Goal: Use online tool/utility: Utilize a website feature to perform a specific function

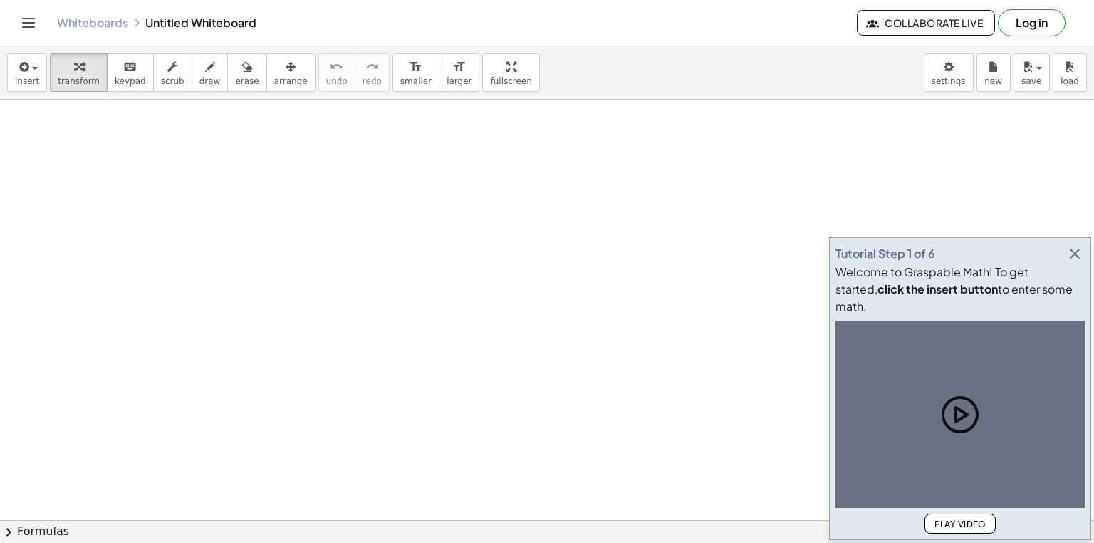
click at [199, 80] on span "draw" at bounding box center [209, 81] width 21 height 10
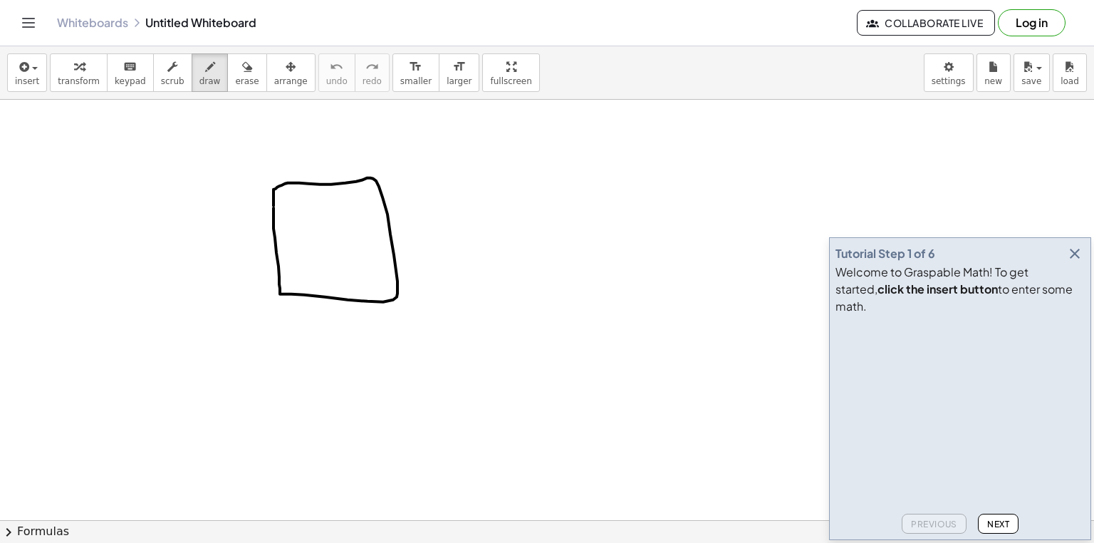
drag, startPoint x: 359, startPoint y: 279, endPoint x: 303, endPoint y: 228, distance: 76.2
drag, startPoint x: 315, startPoint y: 234, endPoint x: 321, endPoint y: 247, distance: 14.0
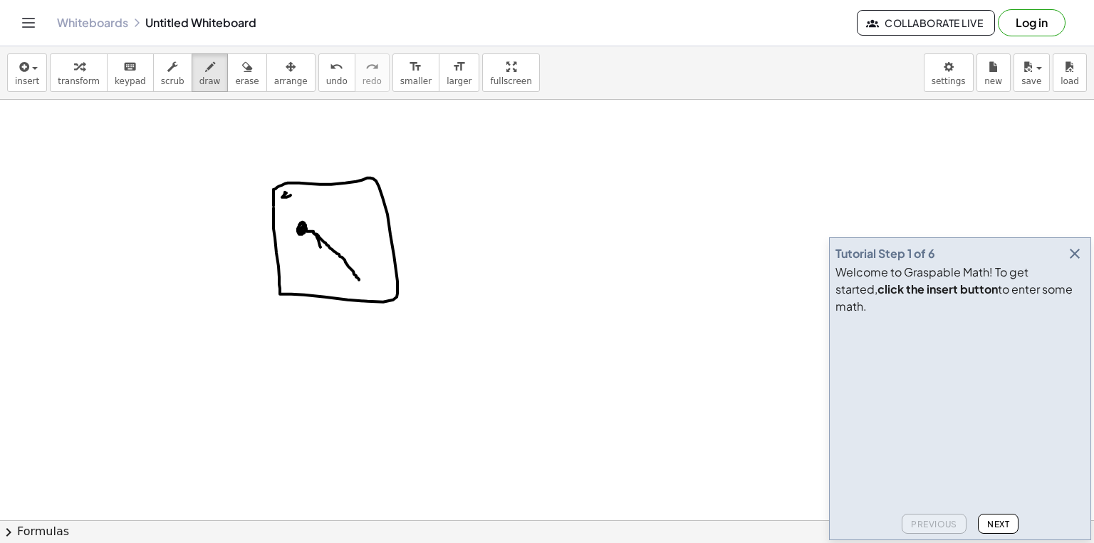
drag, startPoint x: 319, startPoint y: 236, endPoint x: 336, endPoint y: 237, distance: 17.2
drag, startPoint x: 358, startPoint y: 276, endPoint x: 362, endPoint y: 286, distance: 11.5
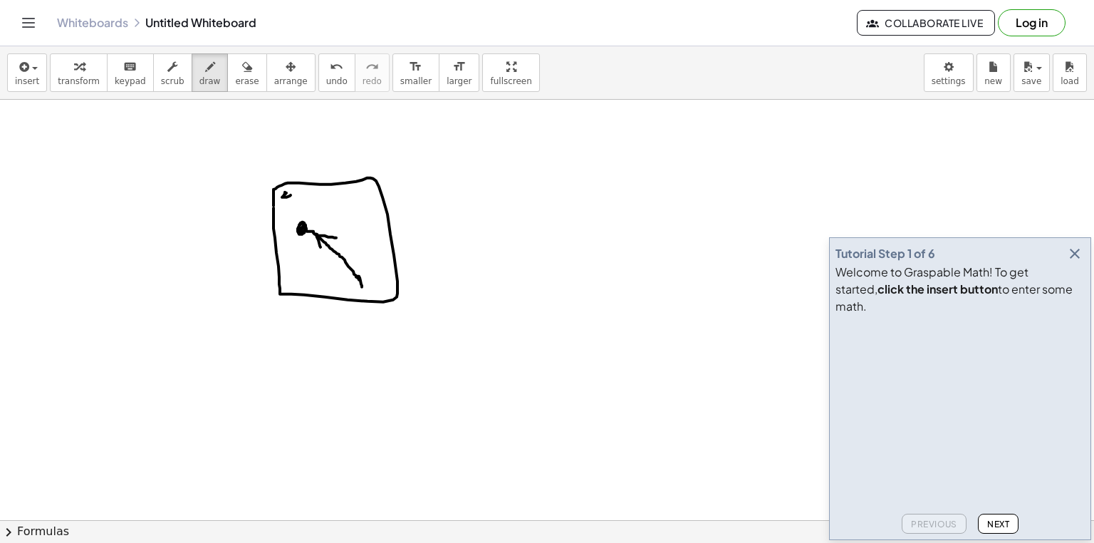
drag, startPoint x: 362, startPoint y: 275, endPoint x: 379, endPoint y: 279, distance: 17.6
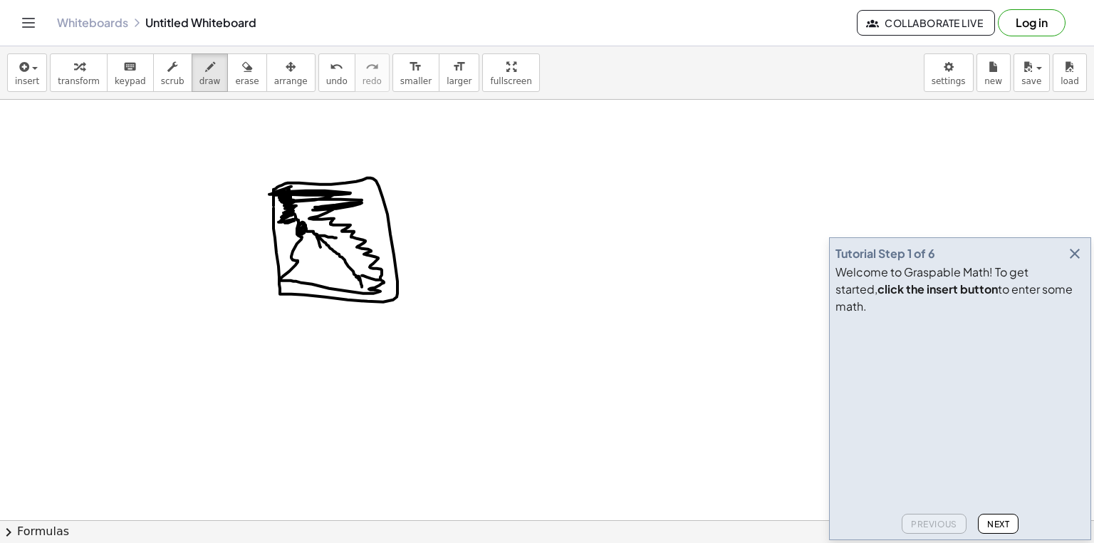
drag, startPoint x: 289, startPoint y: 195, endPoint x: 294, endPoint y: 220, distance: 26.3
drag, startPoint x: 269, startPoint y: 331, endPoint x: 268, endPoint y: 316, distance: 14.3
drag, startPoint x: 274, startPoint y: 319, endPoint x: 281, endPoint y: 322, distance: 8.3
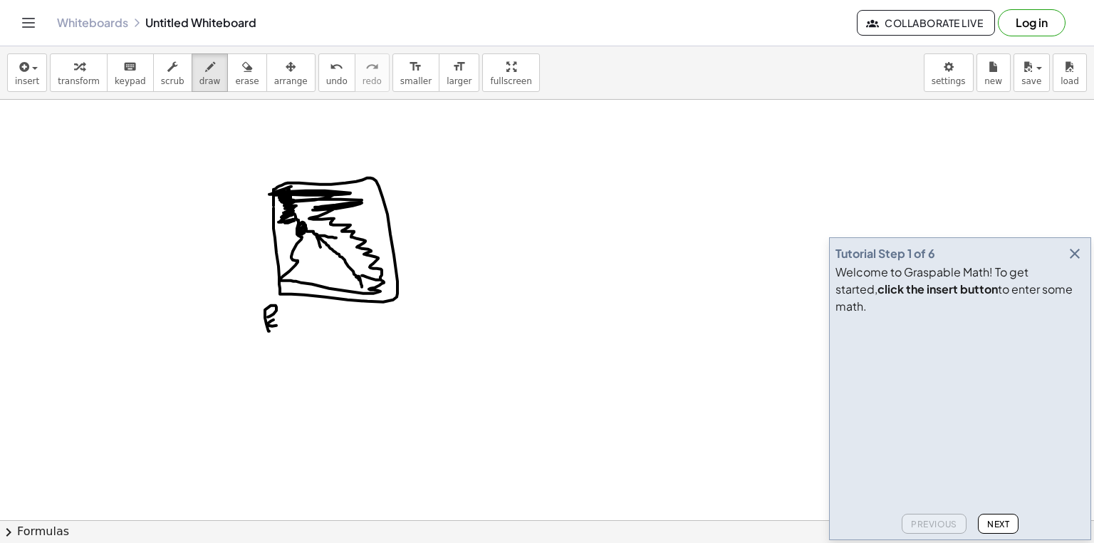
drag, startPoint x: 285, startPoint y: 321, endPoint x: 278, endPoint y: 328, distance: 10.1
drag, startPoint x: 286, startPoint y: 324, endPoint x: 305, endPoint y: 319, distance: 19.9
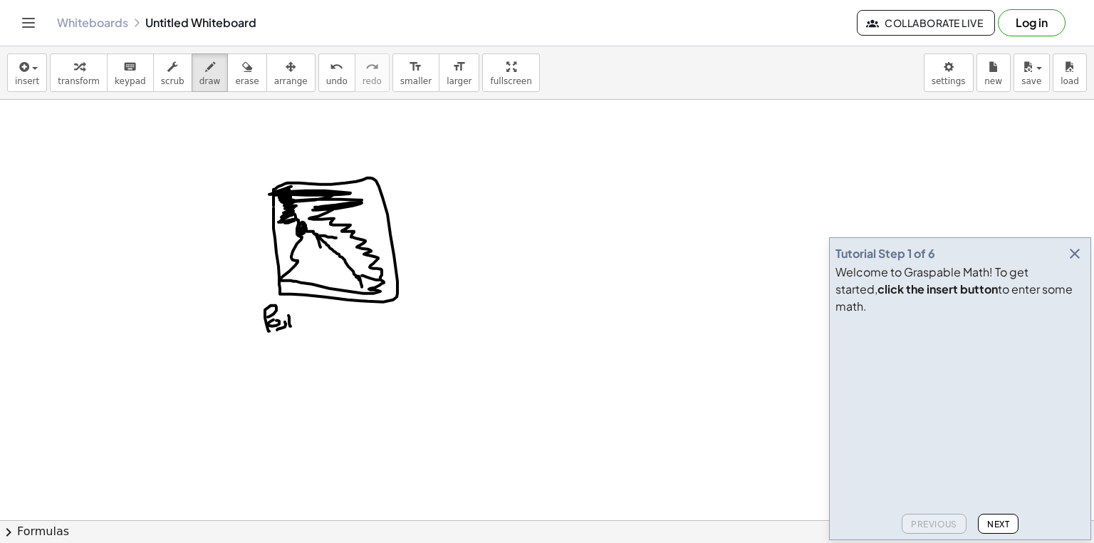
drag, startPoint x: 307, startPoint y: 325, endPoint x: 333, endPoint y: 325, distance: 25.6
drag, startPoint x: 239, startPoint y: 336, endPoint x: 428, endPoint y: 338, distance: 188.8
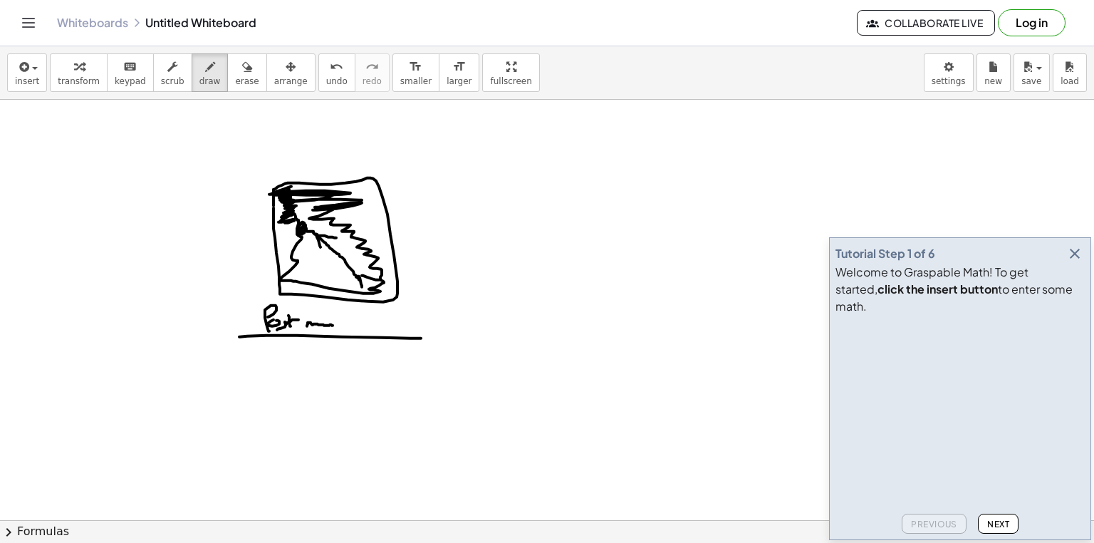
click at [1080, 262] on icon "button" at bounding box center [1075, 253] width 17 height 17
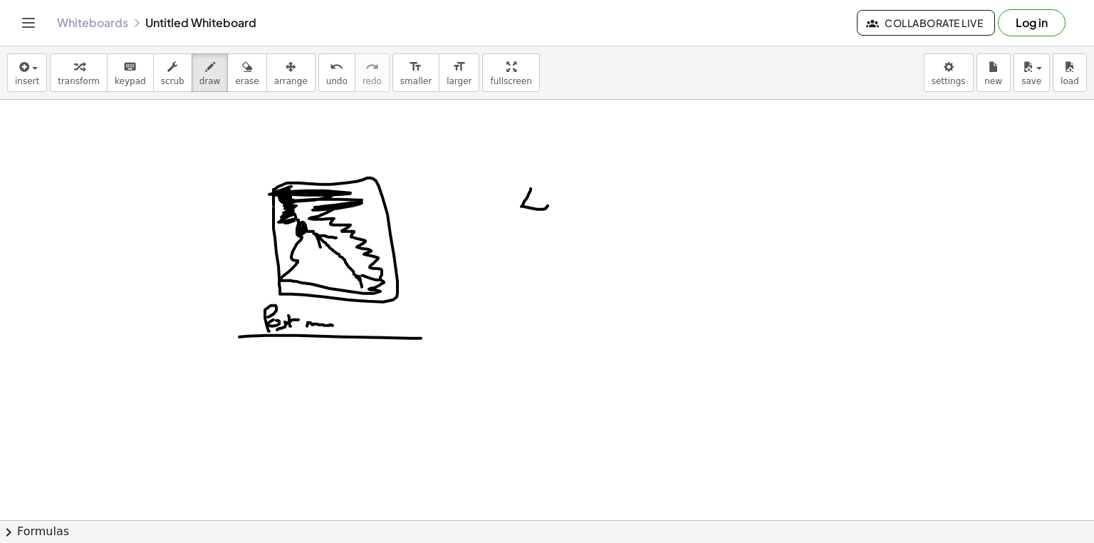
drag, startPoint x: 529, startPoint y: 194, endPoint x: 566, endPoint y: 211, distance: 40.8
drag, startPoint x: 568, startPoint y: 205, endPoint x: 601, endPoint y: 211, distance: 34.0
drag, startPoint x: 652, startPoint y: 209, endPoint x: 673, endPoint y: 217, distance: 22.1
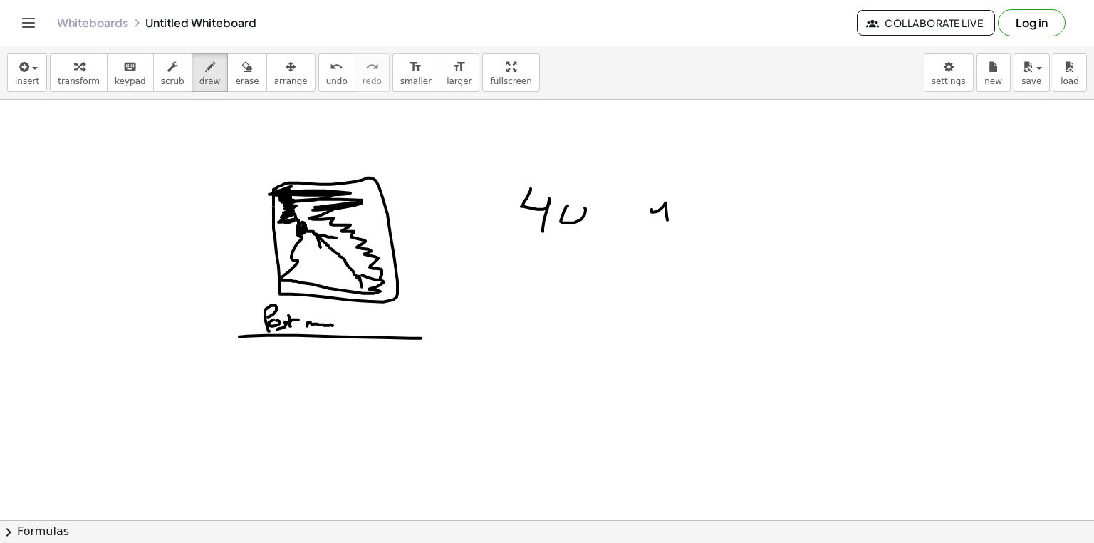
drag, startPoint x: 715, startPoint y: 199, endPoint x: 695, endPoint y: 224, distance: 32.4
drag, startPoint x: 651, startPoint y: 196, endPoint x: 708, endPoint y: 198, distance: 57.0
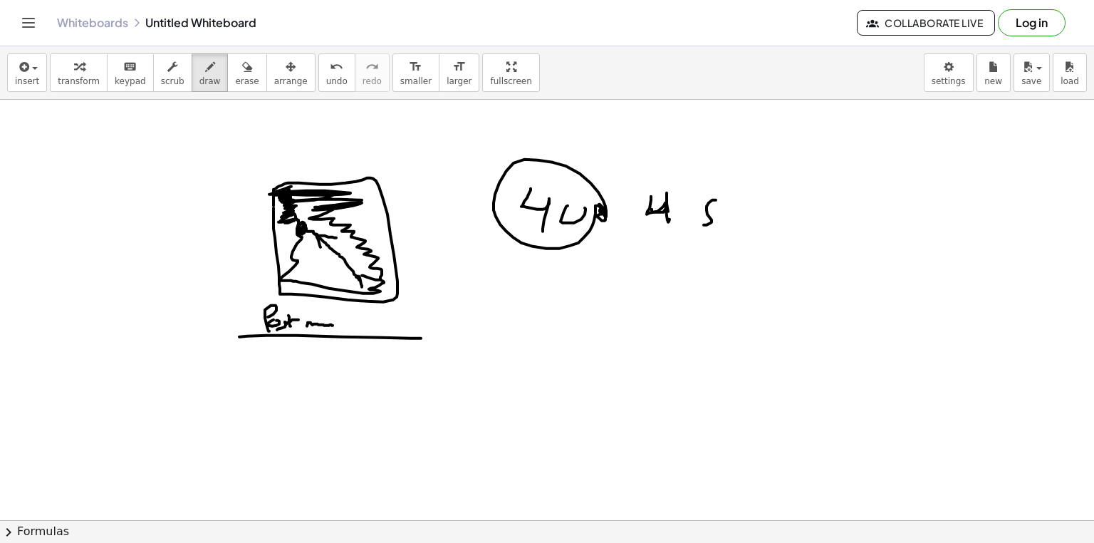
drag, startPoint x: 710, startPoint y: 197, endPoint x: 691, endPoint y: 225, distance: 34.0
drag, startPoint x: 744, startPoint y: 194, endPoint x: 654, endPoint y: 243, distance: 102.4
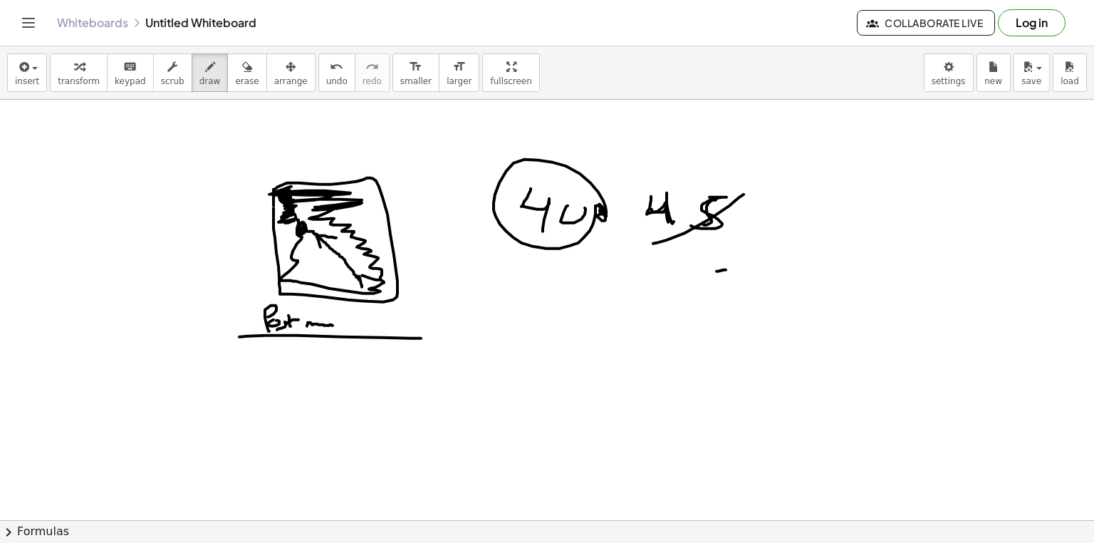
drag, startPoint x: 717, startPoint y: 271, endPoint x: 732, endPoint y: 291, distance: 25.4
drag, startPoint x: 744, startPoint y: 284, endPoint x: 759, endPoint y: 291, distance: 16.6
drag, startPoint x: 759, startPoint y: 291, endPoint x: 769, endPoint y: 281, distance: 15.1
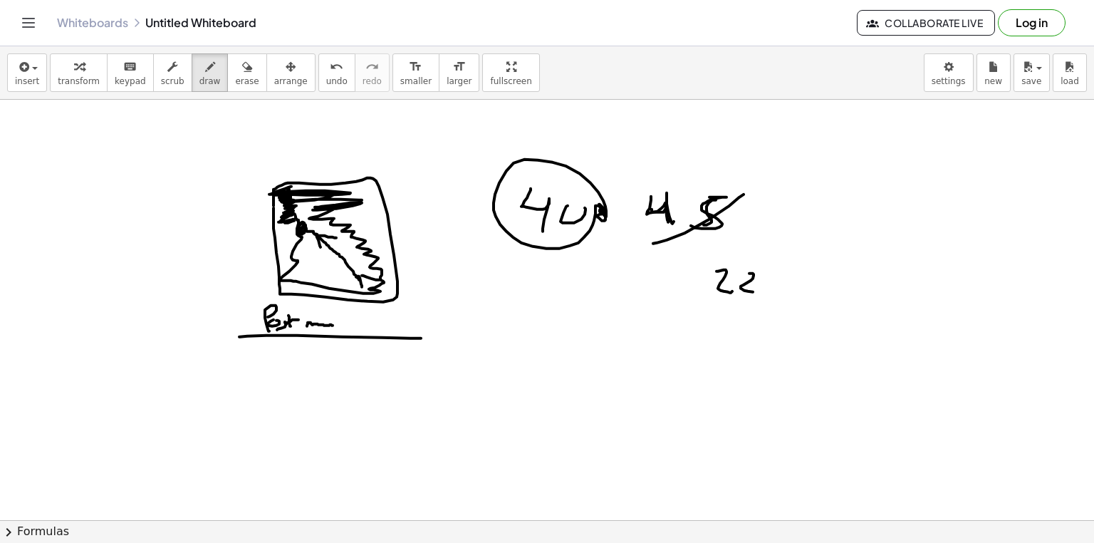
drag, startPoint x: 775, startPoint y: 277, endPoint x: 773, endPoint y: 285, distance: 8.1
drag, startPoint x: 715, startPoint y: 303, endPoint x: 725, endPoint y: 302, distance: 10.7
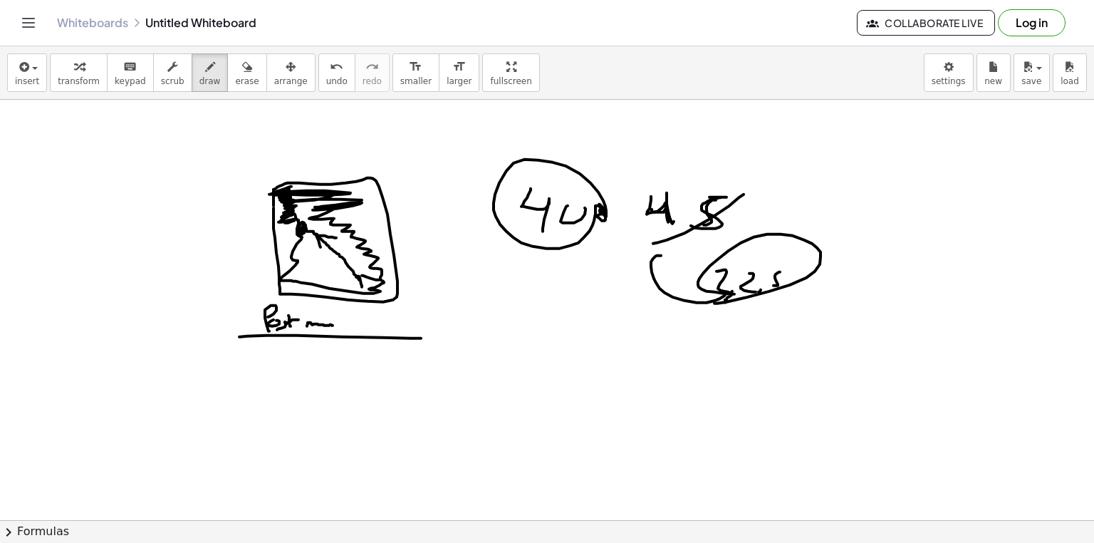
drag, startPoint x: 725, startPoint y: 294, endPoint x: 661, endPoint y: 255, distance: 75.2
drag, startPoint x: 868, startPoint y: 249, endPoint x: 895, endPoint y: 251, distance: 27.1
drag, startPoint x: 895, startPoint y: 251, endPoint x: 912, endPoint y: 271, distance: 26.8
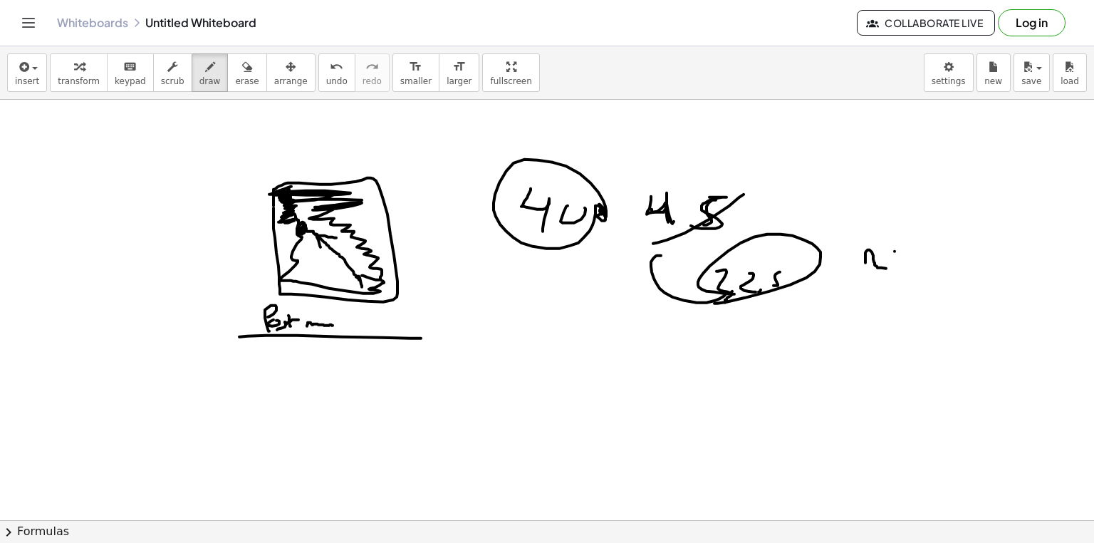
drag, startPoint x: 912, startPoint y: 271, endPoint x: 938, endPoint y: 245, distance: 36.8
drag, startPoint x: 938, startPoint y: 245, endPoint x: 919, endPoint y: 263, distance: 25.7
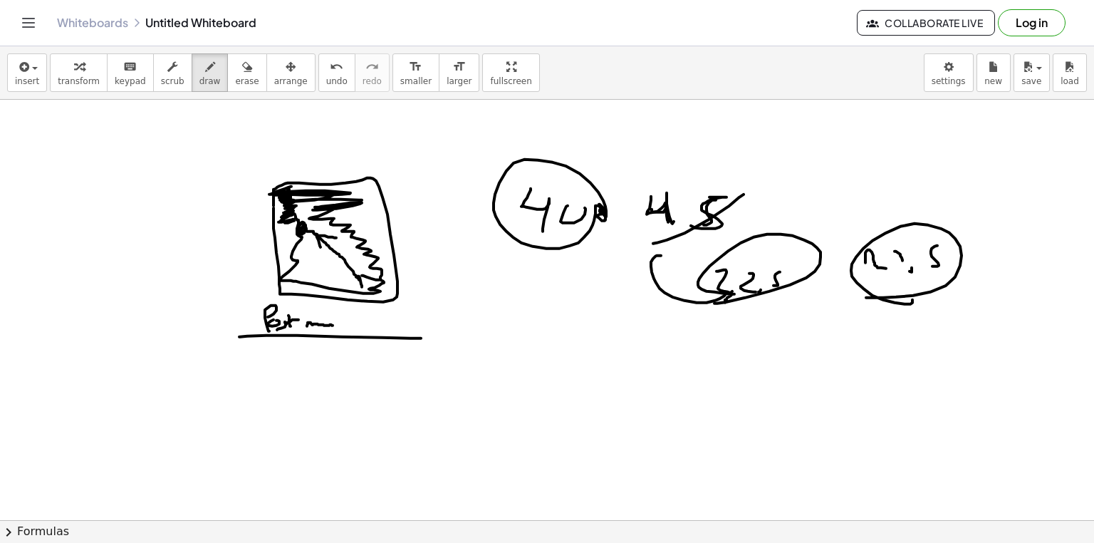
drag, startPoint x: 869, startPoint y: 297, endPoint x: 931, endPoint y: 293, distance: 62.1
drag, startPoint x: 940, startPoint y: 291, endPoint x: 1020, endPoint y: 261, distance: 84.8
drag, startPoint x: 1018, startPoint y: 259, endPoint x: 1026, endPoint y: 259, distance: 7.9
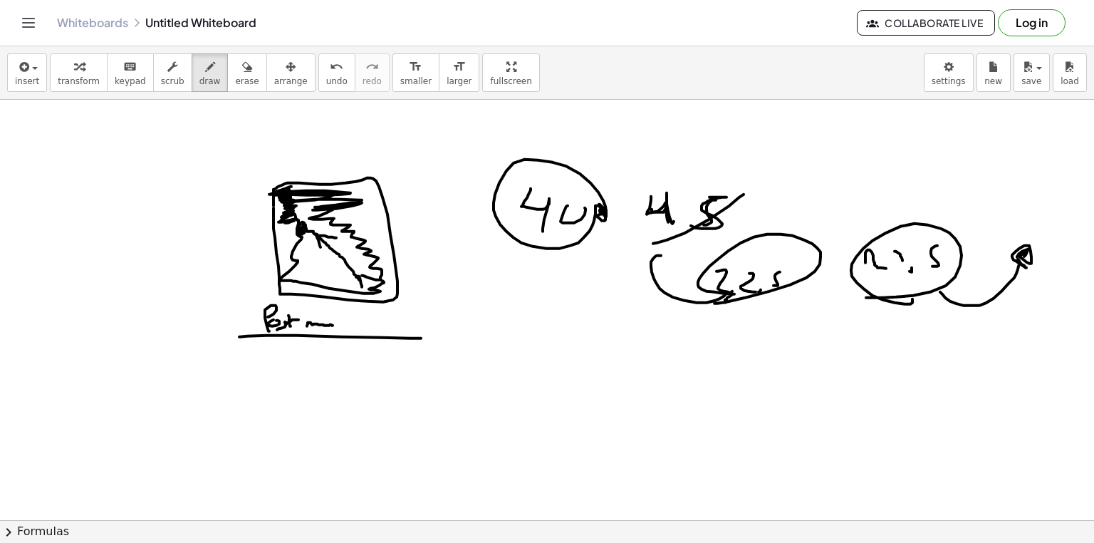
drag, startPoint x: 890, startPoint y: 252, endPoint x: 904, endPoint y: 267, distance: 21.2
drag, startPoint x: 592, startPoint y: 203, endPoint x: 523, endPoint y: 186, distance: 71.2
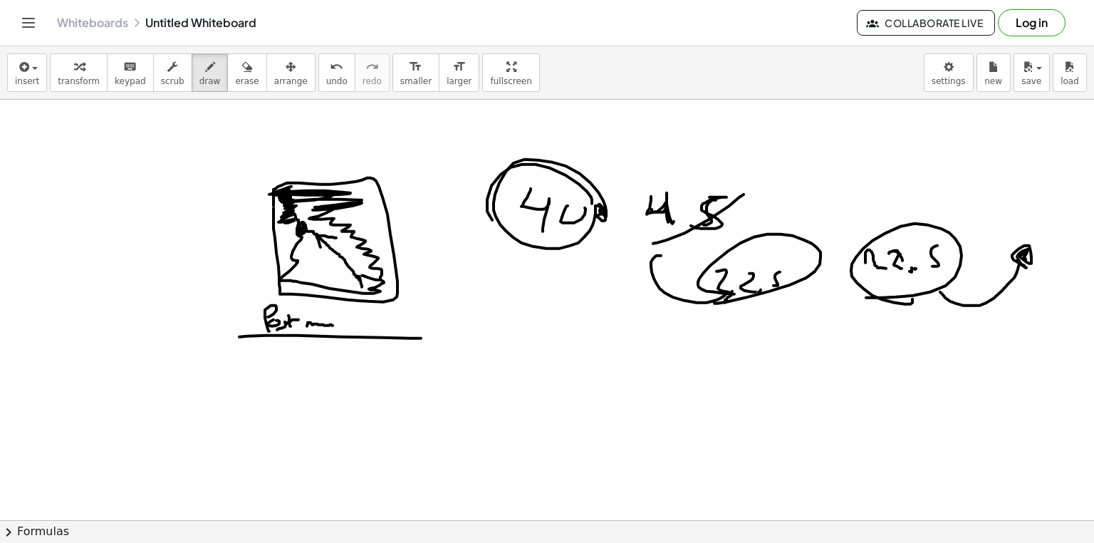
drag, startPoint x: 532, startPoint y: 271, endPoint x: 559, endPoint y: 271, distance: 26.4
drag, startPoint x: 944, startPoint y: 225, endPoint x: 962, endPoint y: 199, distance: 31.2
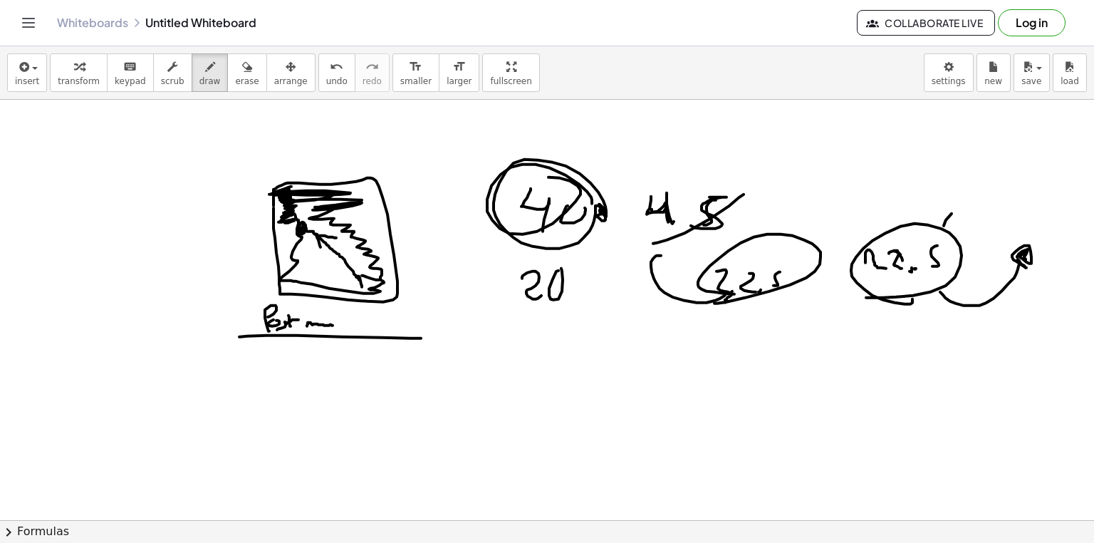
drag, startPoint x: 550, startPoint y: 311, endPoint x: 584, endPoint y: 322, distance: 36.0
drag, startPoint x: 579, startPoint y: 339, endPoint x: 586, endPoint y: 310, distance: 30.1
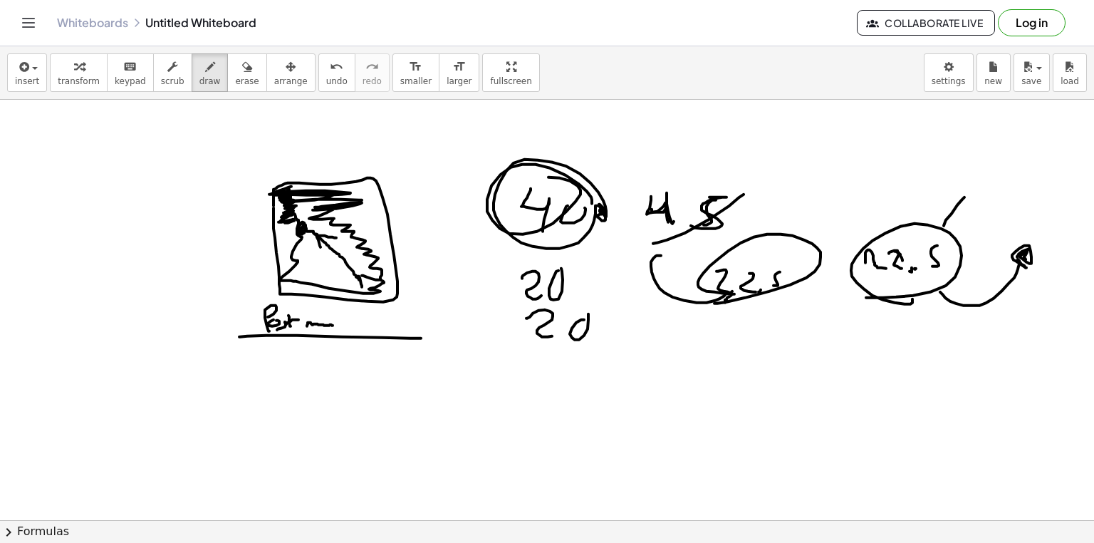
drag, startPoint x: 560, startPoint y: 353, endPoint x: 717, endPoint y: 341, distance: 158.0
drag, startPoint x: 559, startPoint y: 265, endPoint x: 573, endPoint y: 267, distance: 13.7
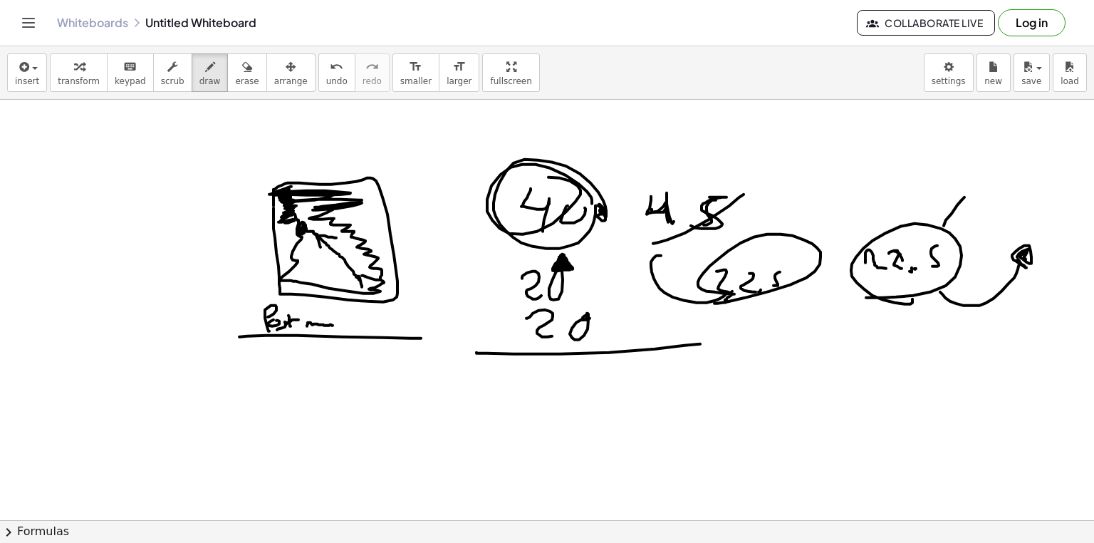
drag, startPoint x: 579, startPoint y: 316, endPoint x: 596, endPoint y: 313, distance: 17.5
